Goal: Transaction & Acquisition: Obtain resource

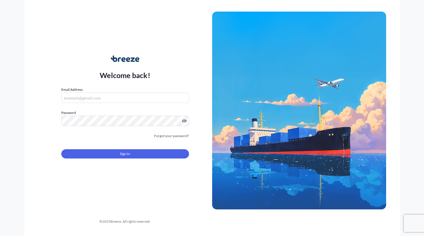
type input "[EMAIL_ADDRESS][DOMAIN_NAME]"
click at [80, 149] on div "Sign In" at bounding box center [125, 152] width 128 height 13
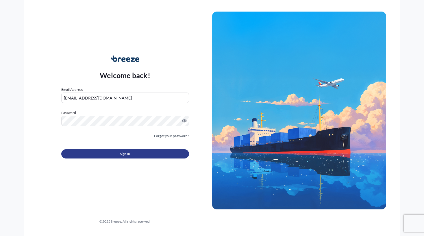
click at [84, 157] on button "Sign In" at bounding box center [125, 153] width 128 height 9
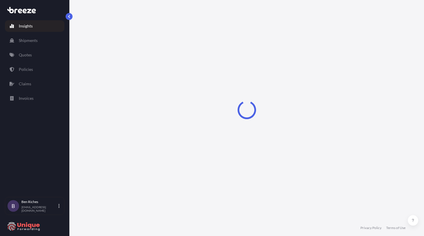
select select "2025"
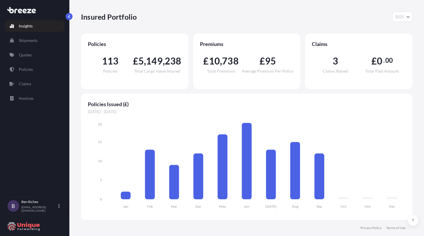
click at [202, 23] on div "Insured Portfolio 2025 2025 2024 2023 2022" at bounding box center [247, 17] width 332 height 34
click at [32, 53] on link "Quotes" at bounding box center [35, 55] width 60 height 12
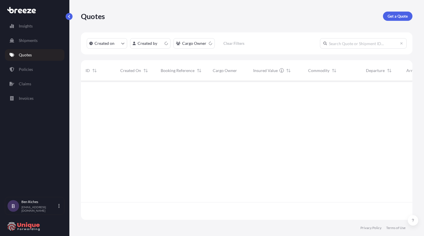
scroll to position [138, 327]
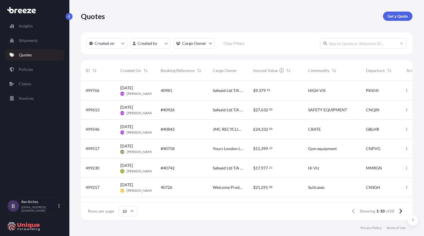
click at [238, 132] on span "JMC RECYCLING LTD" at bounding box center [228, 129] width 31 height 6
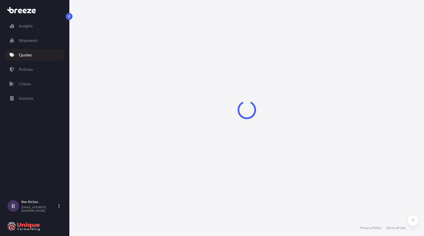
select select "Road"
select select "Air"
select select "Road"
select select "1"
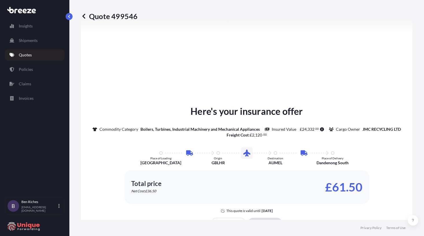
scroll to position [819, 0]
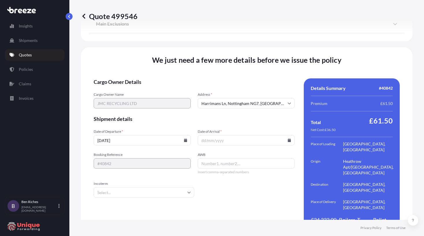
click at [219, 158] on input "AWB" at bounding box center [246, 163] width 97 height 10
click at [216, 158] on input "098" at bounding box center [246, 163] width 97 height 10
type input "09843663911"
click at [163, 187] on input "Incoterm" at bounding box center [144, 192] width 101 height 10
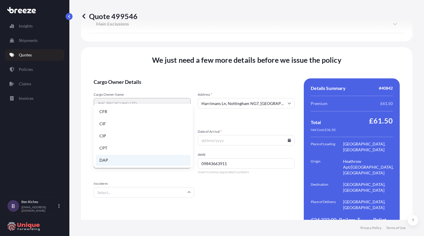
click at [115, 161] on li "DAP" at bounding box center [143, 160] width 95 height 11
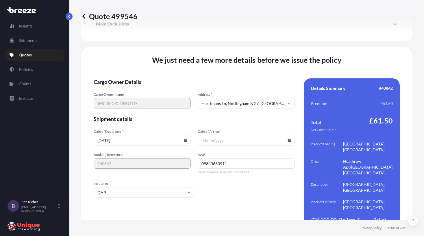
click at [209, 135] on input "Date of Arrival *" at bounding box center [246, 140] width 97 height 10
click at [288, 139] on icon at bounding box center [289, 140] width 3 height 3
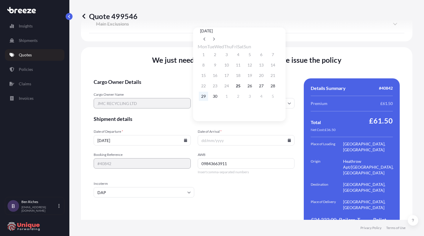
click at [207, 99] on button "29" at bounding box center [203, 96] width 9 height 9
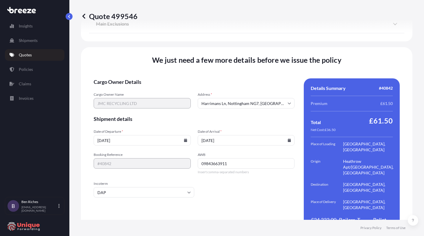
type input "[DATE]"
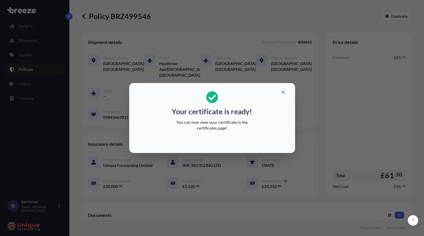
click at [183, 133] on div "Your certificate is ready! You can now view your certificate in the certificate…" at bounding box center [212, 111] width 89 height 47
click at [284, 94] on icon "button" at bounding box center [283, 92] width 5 height 5
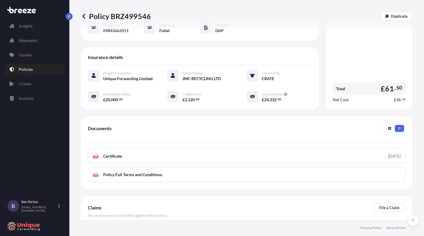
scroll to position [116, 0]
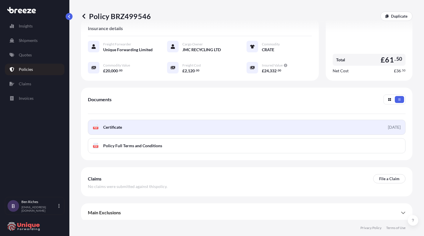
click at [128, 135] on link "PDF Certificate [DATE]" at bounding box center [247, 127] width 318 height 15
